Goal: Transaction & Acquisition: Obtain resource

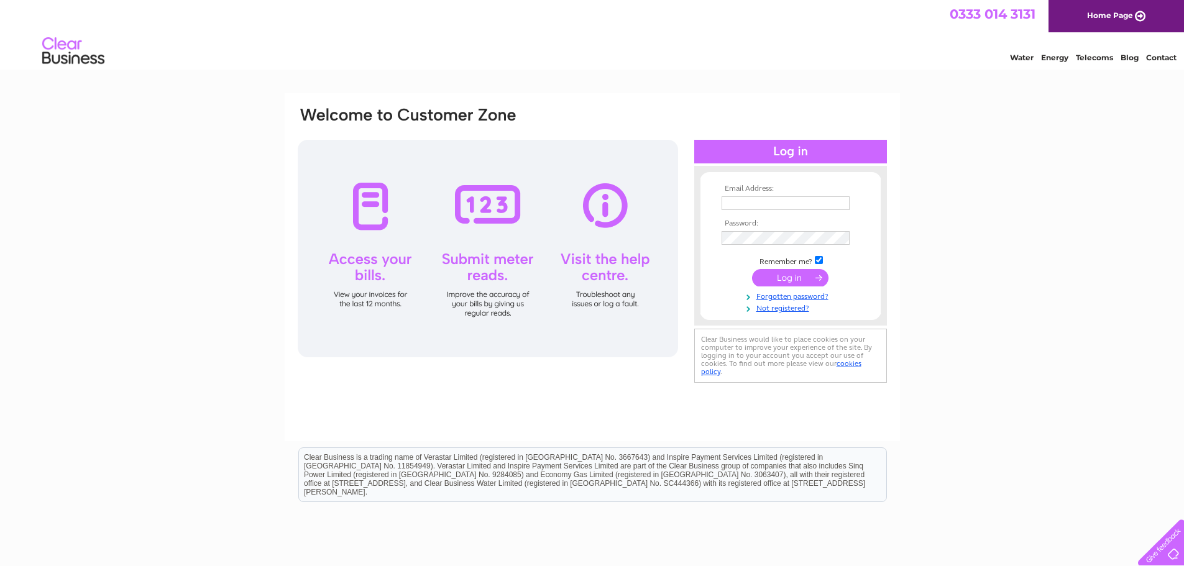
type input "[PERSON_NAME][EMAIL_ADDRESS][DOMAIN_NAME]"
click at [779, 288] on td at bounding box center [790, 278] width 144 height 24
click at [780, 278] on input "submit" at bounding box center [790, 277] width 76 height 17
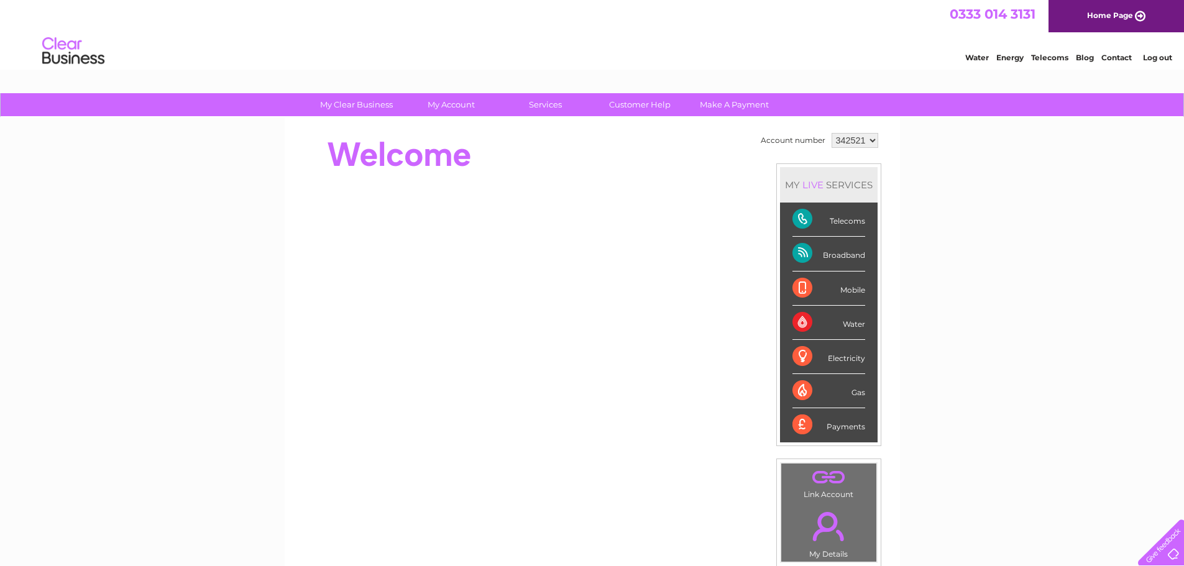
click at [856, 134] on select "342521 900629" at bounding box center [855, 140] width 47 height 15
select select "900629"
click at [832, 133] on select "342521 900629" at bounding box center [855, 140] width 47 height 15
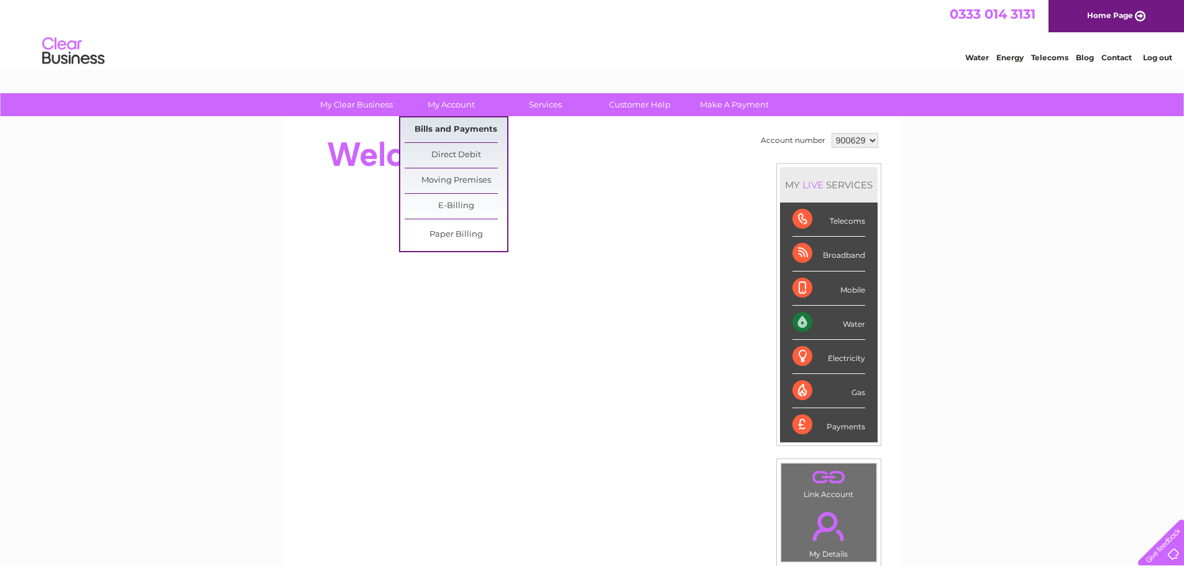
click at [441, 121] on link "Bills and Payments" at bounding box center [456, 129] width 103 height 25
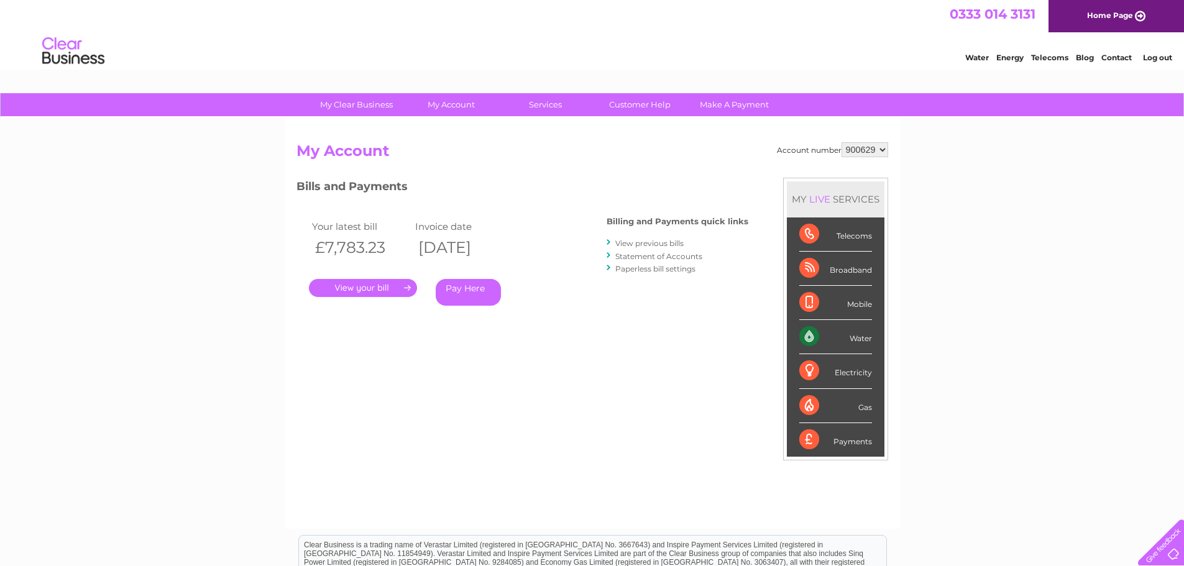
click at [393, 284] on link "." at bounding box center [363, 288] width 108 height 18
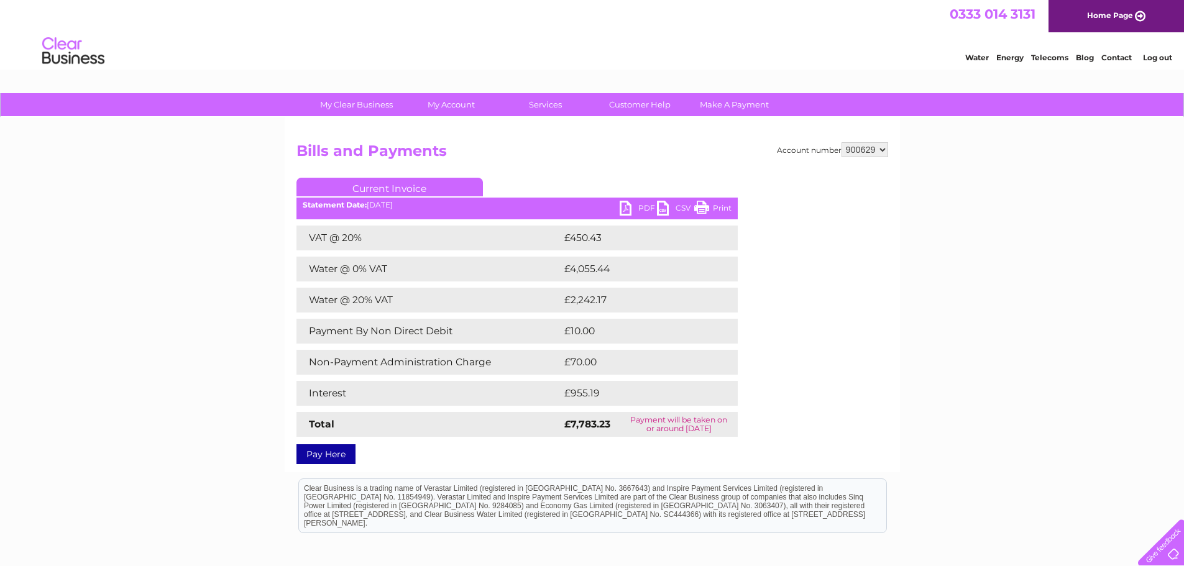
click at [643, 204] on link "PDF" at bounding box center [638, 210] width 37 height 18
